Goal: Task Accomplishment & Management: Manage account settings

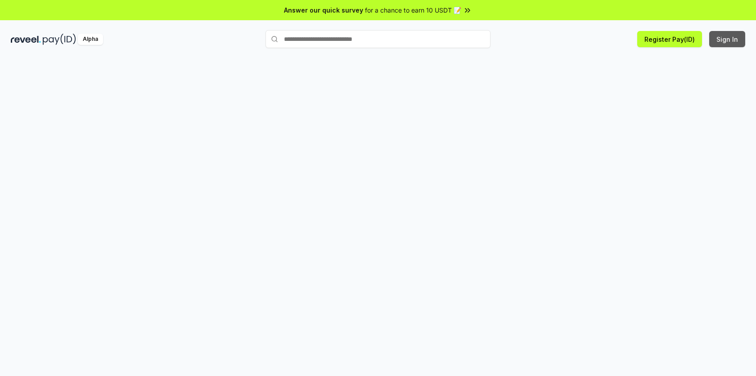
click at [731, 40] on button "Sign In" at bounding box center [727, 39] width 36 height 16
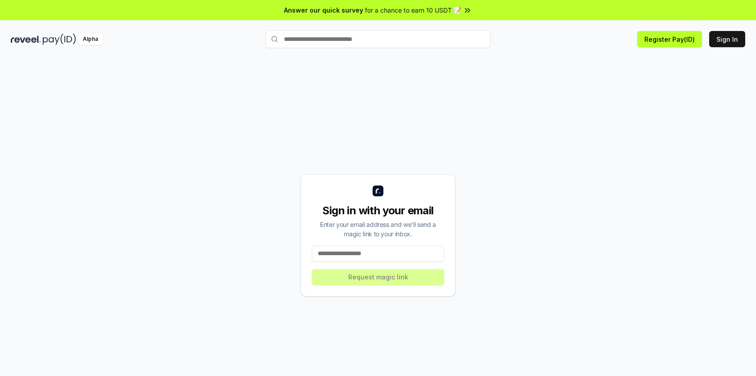
click at [410, 251] on input at bounding box center [378, 254] width 132 height 16
type input "**********"
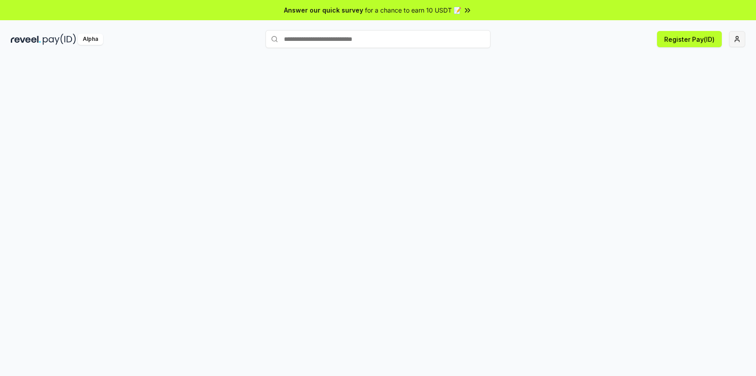
click at [738, 37] on html "Answer our quick survey for a chance to earn 10 USDT 📝 Alpha Register Pay(ID)" at bounding box center [378, 188] width 756 height 376
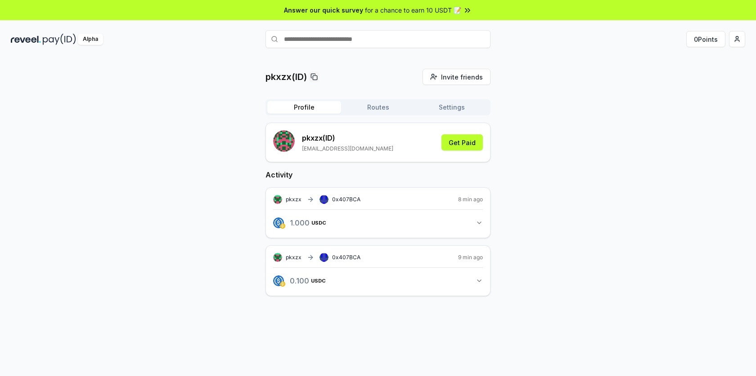
click at [647, 90] on div "pkxzx(ID) Invite friends Invite Profile Routes Settings pkxzx (ID) pkxzx999@gma…" at bounding box center [378, 190] width 734 height 242
click at [478, 220] on icon "button" at bounding box center [478, 222] width 7 height 7
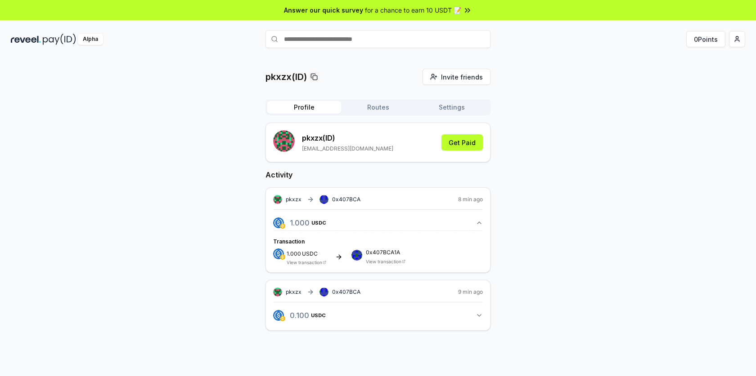
click at [478, 220] on icon "button" at bounding box center [478, 222] width 7 height 7
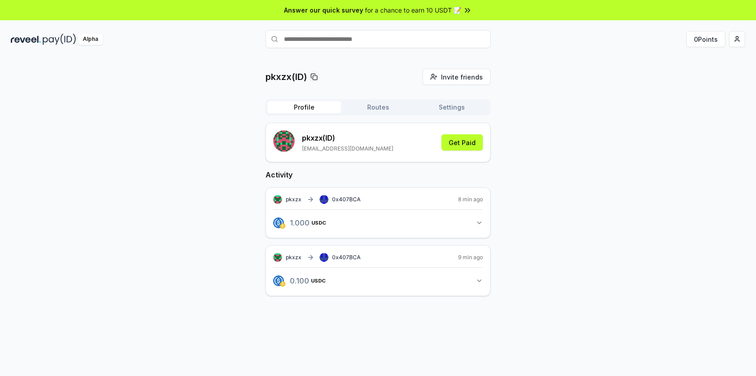
click at [474, 275] on button "0.100 USDC 0.1 USDC" at bounding box center [378, 280] width 210 height 15
click at [376, 104] on button "Routes" at bounding box center [378, 107] width 74 height 13
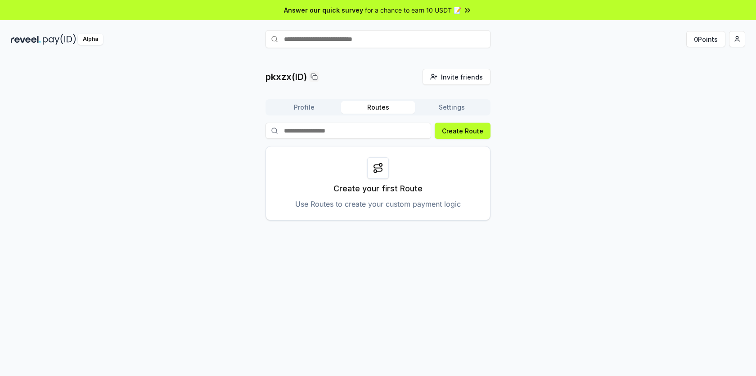
click at [379, 170] on icon at bounding box center [377, 168] width 11 height 11
click at [457, 135] on button "Create Route" at bounding box center [462, 131] width 56 height 16
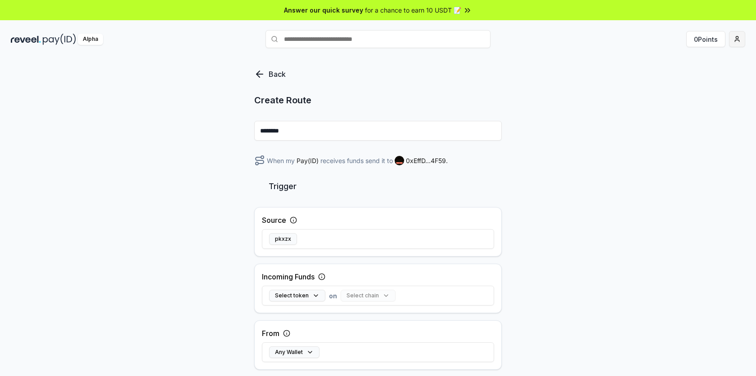
click at [729, 39] on html "Answer our quick survey for a chance to earn 10 USDT 📝 Alpha 0 Points Back Crea…" at bounding box center [378, 188] width 756 height 376
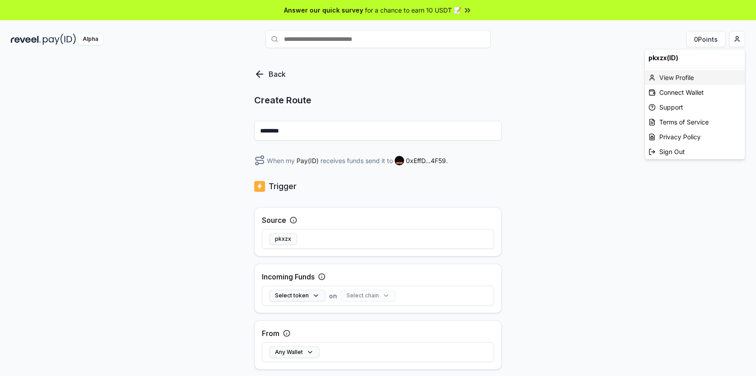
click at [696, 75] on div "View Profile" at bounding box center [694, 77] width 100 height 15
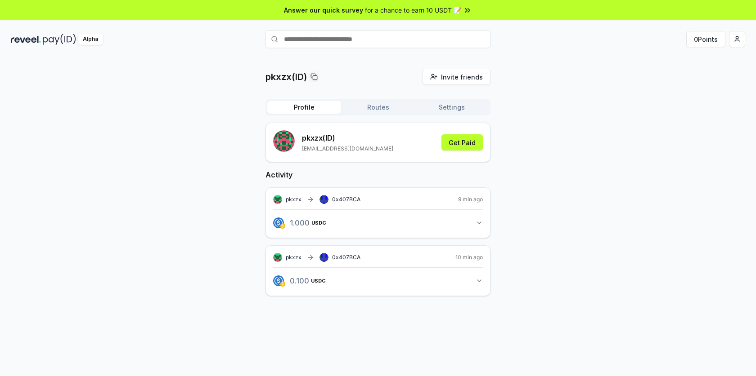
click at [471, 218] on button "1.000 USDC 1 USDC" at bounding box center [378, 222] width 210 height 15
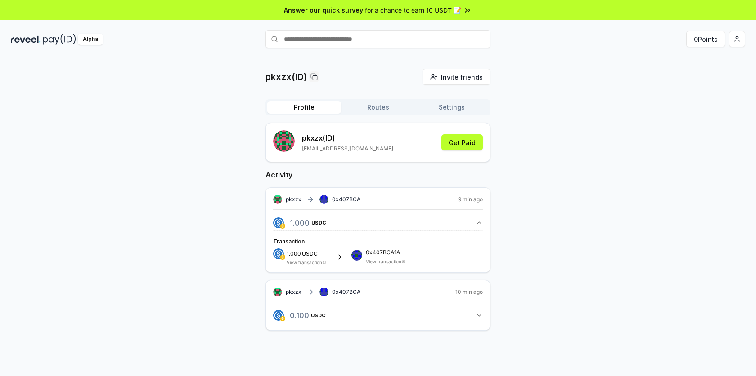
click at [471, 218] on button "1.000 USDC 1 USDC" at bounding box center [378, 222] width 210 height 15
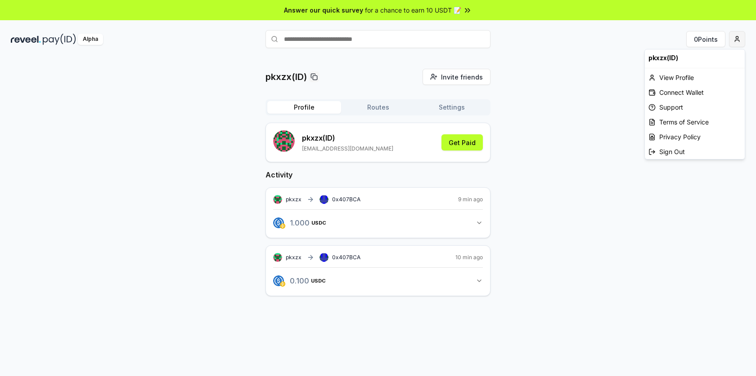
click at [734, 42] on html "Answer our quick survey for a chance to earn 10 USDT 📝 Alpha 0 Points pkxzx(ID)…" at bounding box center [378, 188] width 756 height 376
click at [693, 94] on div "Connect Wallet" at bounding box center [694, 92] width 100 height 15
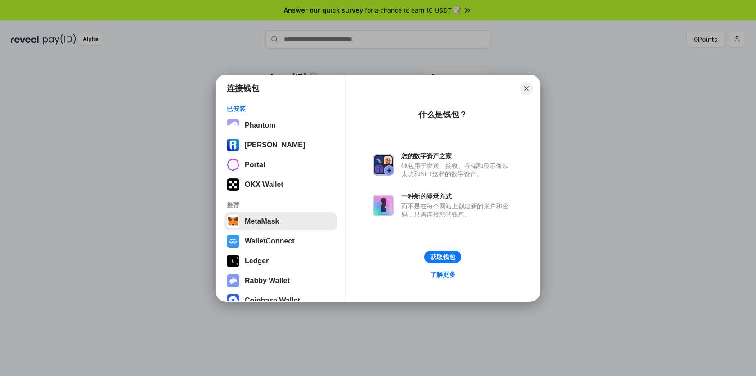
scroll to position [36, 0]
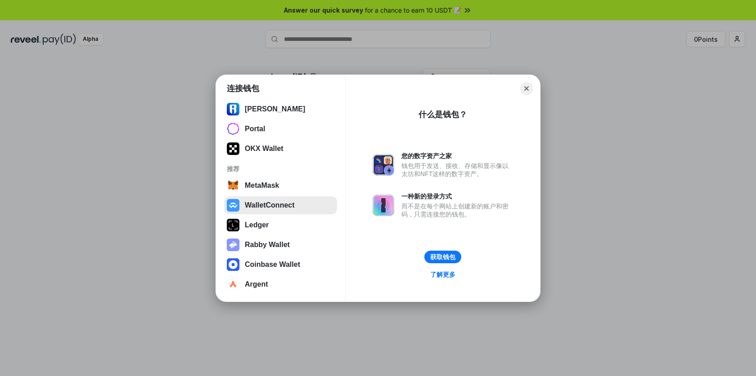
click at [297, 200] on button "WalletConnect" at bounding box center [280, 206] width 113 height 18
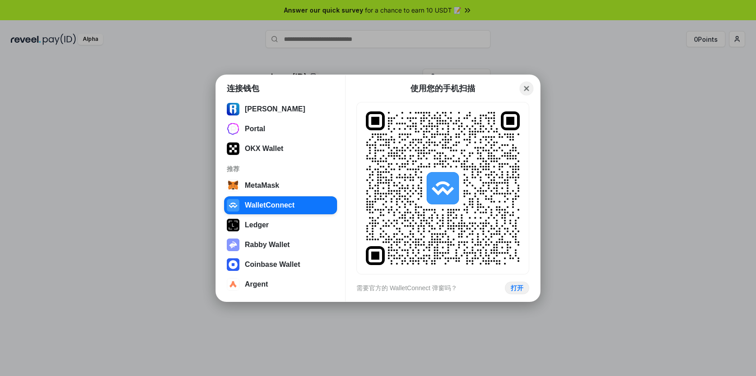
click at [526, 90] on button "Close" at bounding box center [526, 88] width 14 height 14
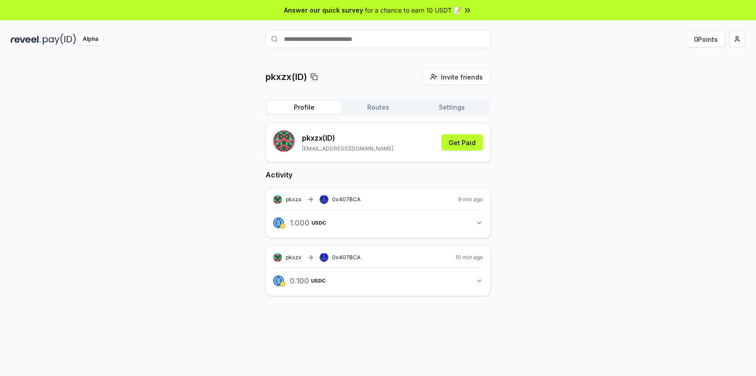
click at [360, 36] on input "text" at bounding box center [377, 39] width 225 height 18
click at [454, 147] on button "Get Paid" at bounding box center [461, 142] width 41 height 16
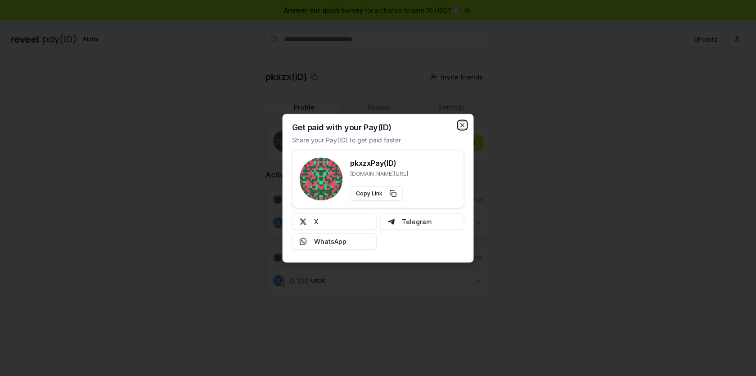
click at [461, 125] on icon "button" at bounding box center [463, 125] width 4 height 4
